Goal: Task Accomplishment & Management: Use online tool/utility

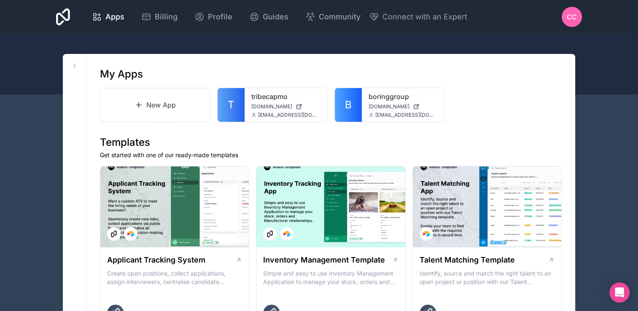
click at [237, 110] on link "T" at bounding box center [230, 105] width 27 height 34
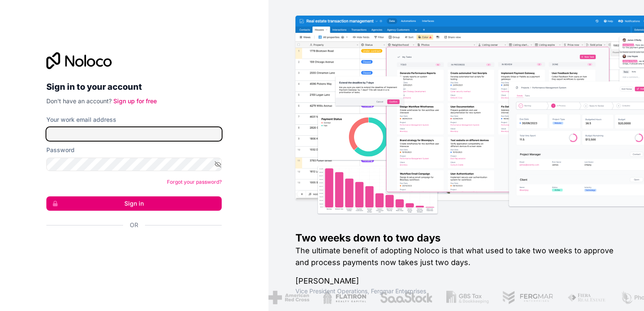
click at [181, 138] on input "Your work email address" at bounding box center [133, 133] width 175 height 13
type input "**********"
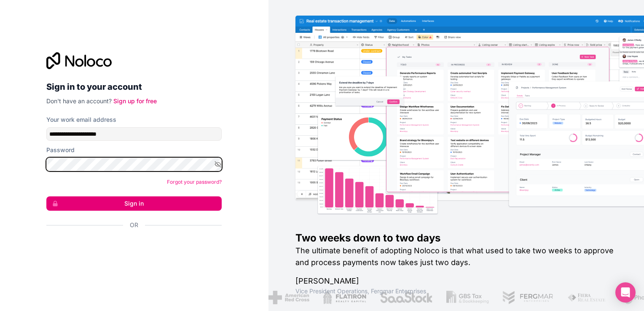
click at [46, 196] on button "Sign in" at bounding box center [133, 203] width 175 height 14
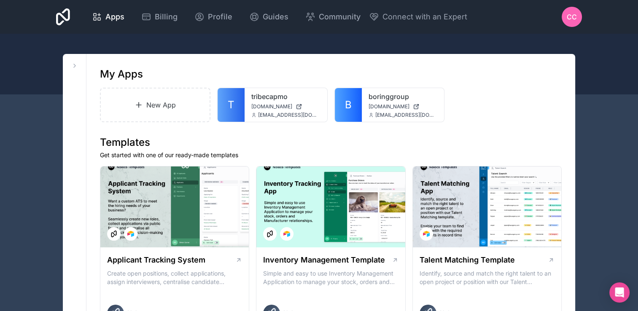
click at [230, 107] on span "T" at bounding box center [231, 104] width 7 height 13
click at [176, 111] on link "New App" at bounding box center [155, 105] width 110 height 35
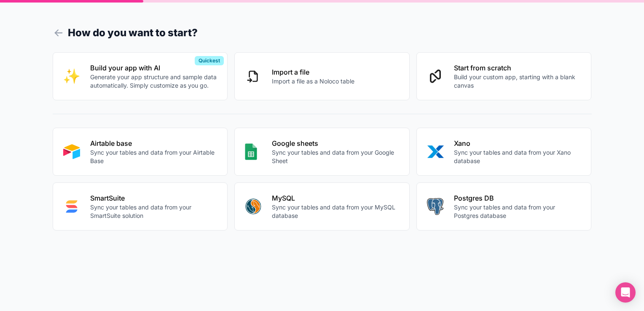
click at [493, 85] on p "Build your custom app, starting with a blank canvas" at bounding box center [517, 81] width 127 height 17
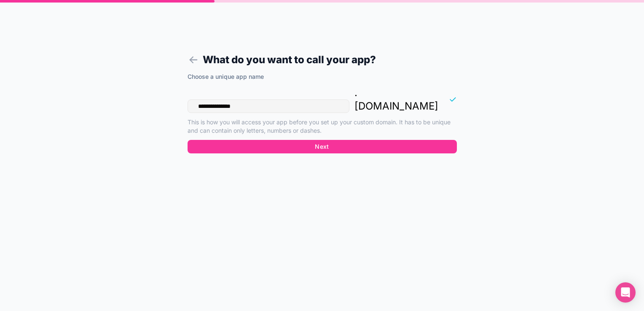
drag, startPoint x: 276, startPoint y: 93, endPoint x: 144, endPoint y: 93, distance: 132.7
click at [144, 93] on div "**********" at bounding box center [322, 155] width 644 height 311
click at [280, 140] on button "Next" at bounding box center [322, 146] width 269 height 13
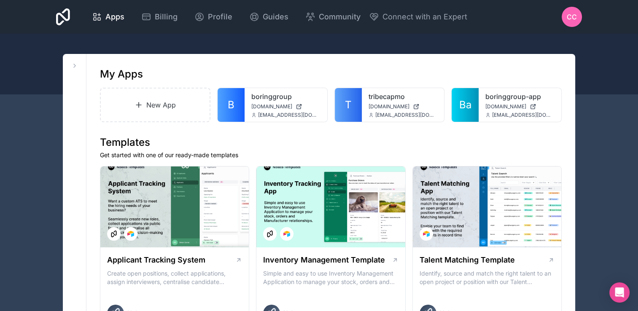
click at [465, 105] on span "Ba" at bounding box center [465, 104] width 12 height 13
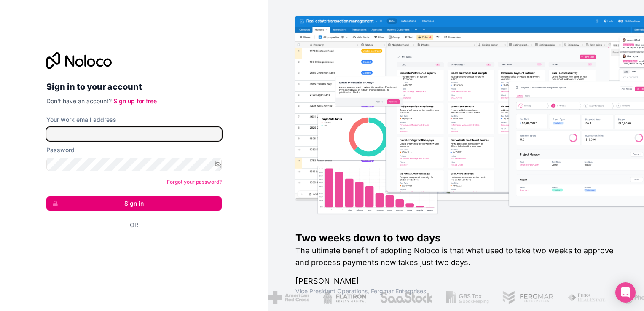
click at [202, 140] on input "Your work email address" at bounding box center [133, 133] width 175 height 13
type input "**********"
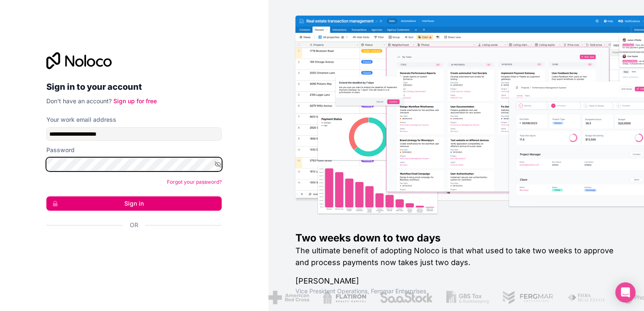
click at [46, 196] on button "Sign in" at bounding box center [133, 203] width 175 height 14
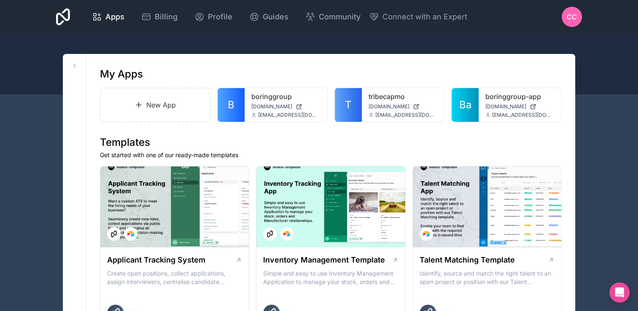
click at [352, 105] on link "T" at bounding box center [348, 105] width 27 height 34
click at [470, 102] on span "Ba" at bounding box center [465, 104] width 12 height 13
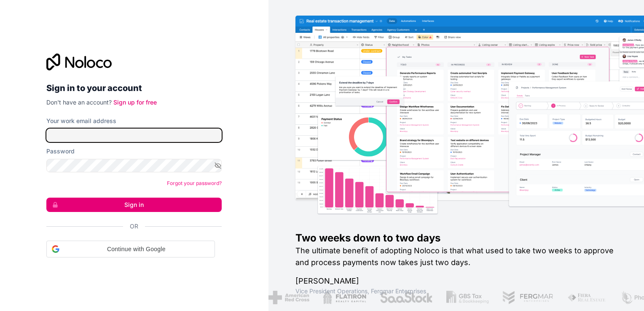
click at [150, 132] on input "Your work email address" at bounding box center [133, 135] width 175 height 13
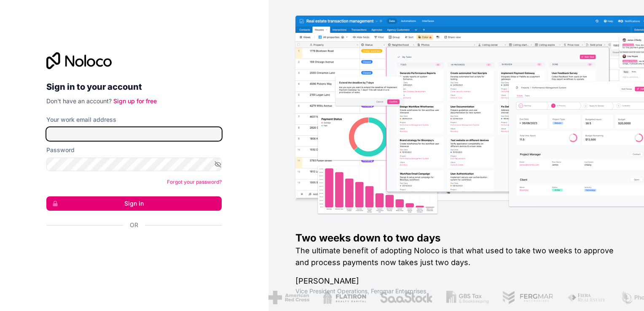
type input "**********"
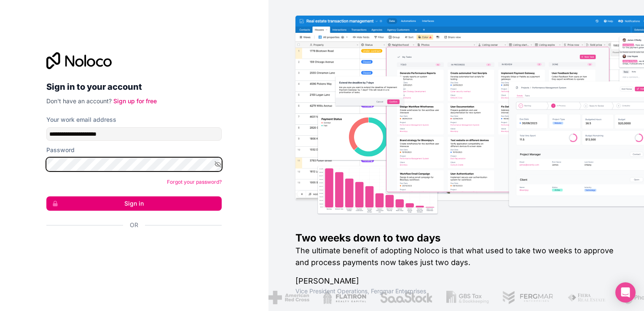
click at [46, 196] on button "Sign in" at bounding box center [133, 203] width 175 height 14
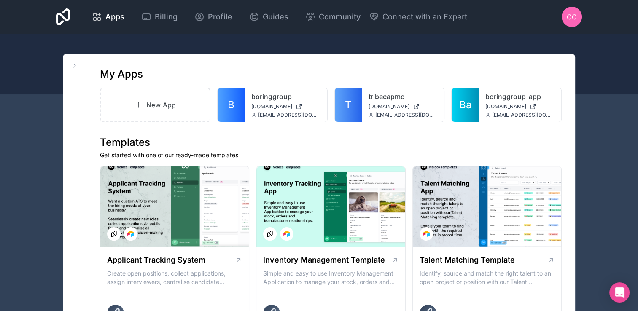
click at [357, 107] on link "T" at bounding box center [348, 105] width 27 height 34
click at [468, 111] on span "Ba" at bounding box center [465, 104] width 12 height 13
click at [353, 102] on link "T" at bounding box center [348, 105] width 27 height 34
